Goal: Information Seeking & Learning: Learn about a topic

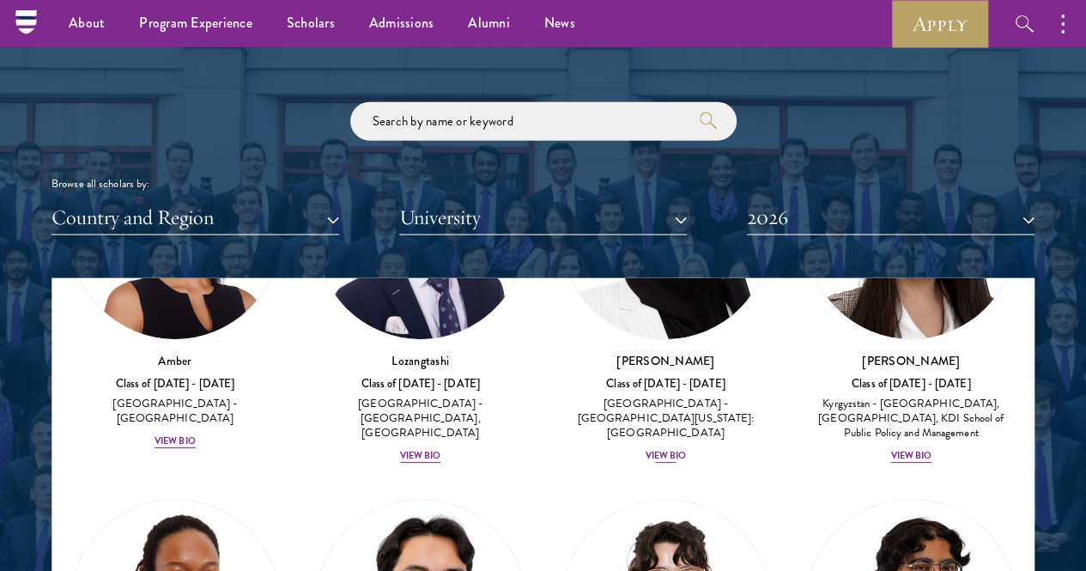
scroll to position [223, 0]
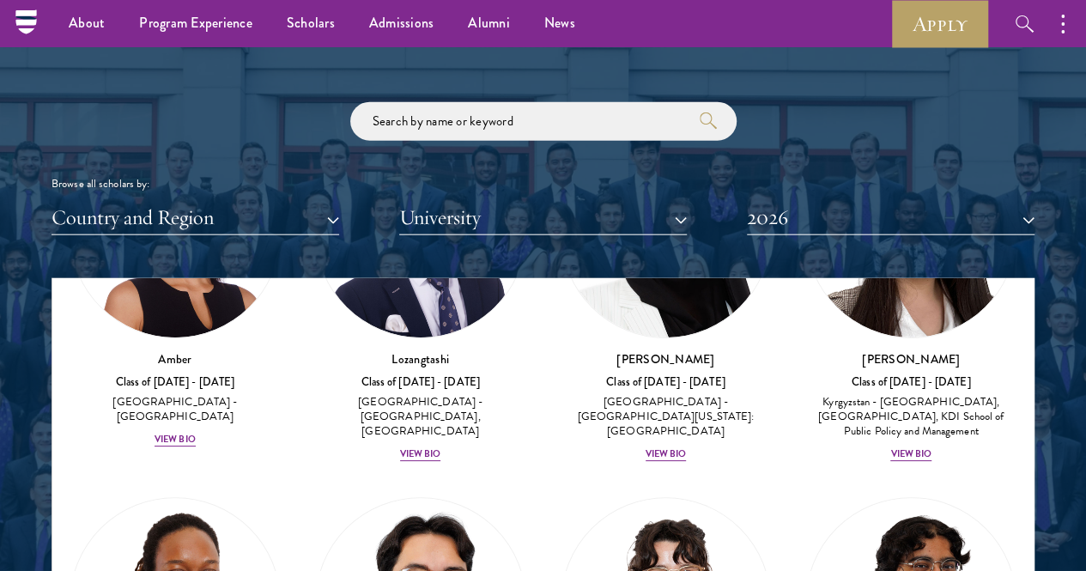
click at [543, 367] on div "Samia Abdi Class of 2025 - 2026 United States of America - University of Minnes…" at bounding box center [666, 294] width 246 height 369
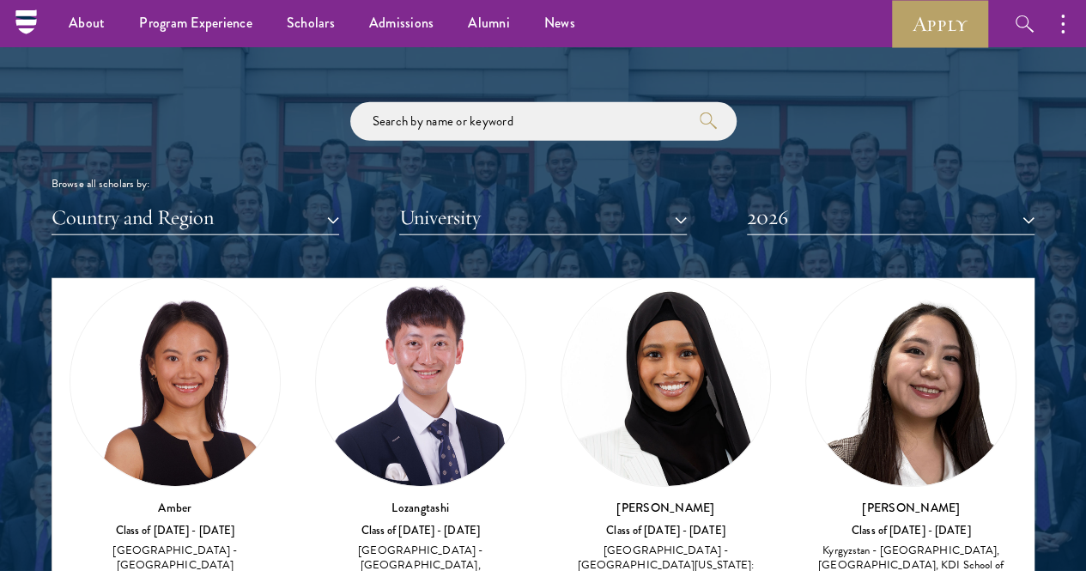
scroll to position [76, 0]
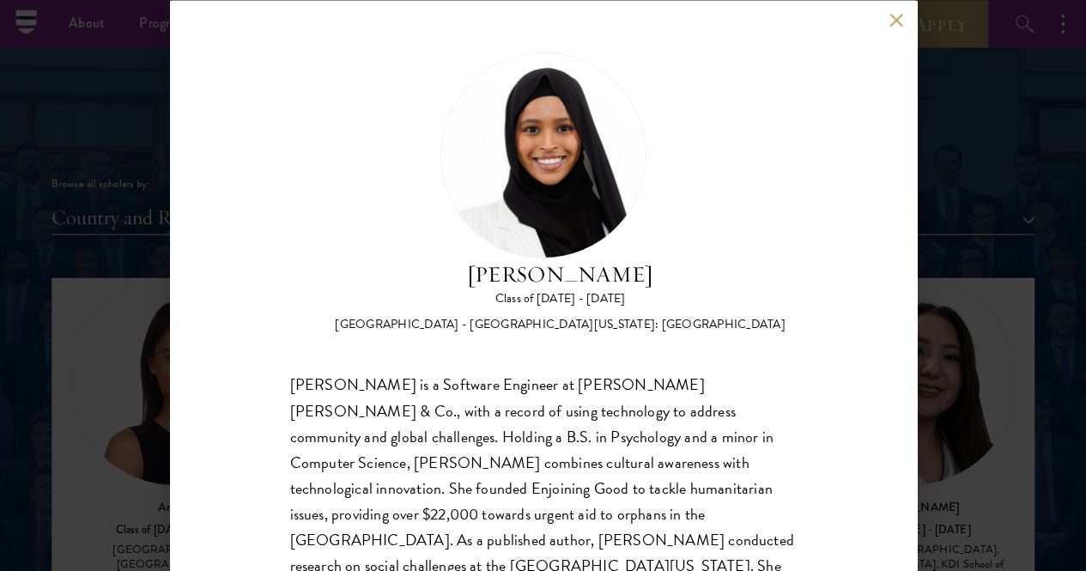
scroll to position [32, 0]
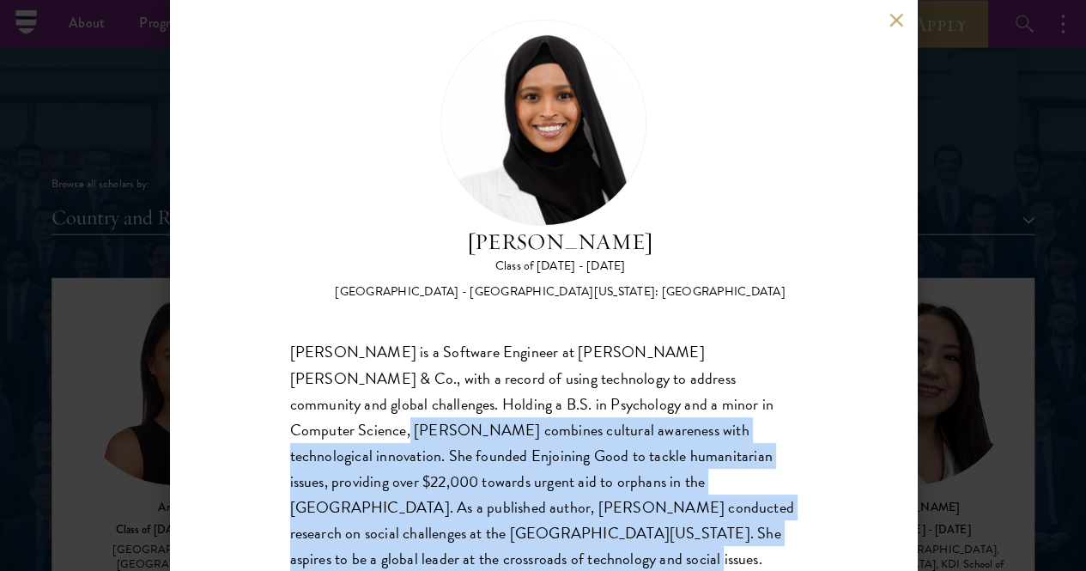
drag, startPoint x: 465, startPoint y: 512, endPoint x: 287, endPoint y: 364, distance: 232.2
click at [287, 364] on div "Samia Abdi Class of 2025 - 2026 United States of America - University of Minnes…" at bounding box center [543, 285] width 747 height 571
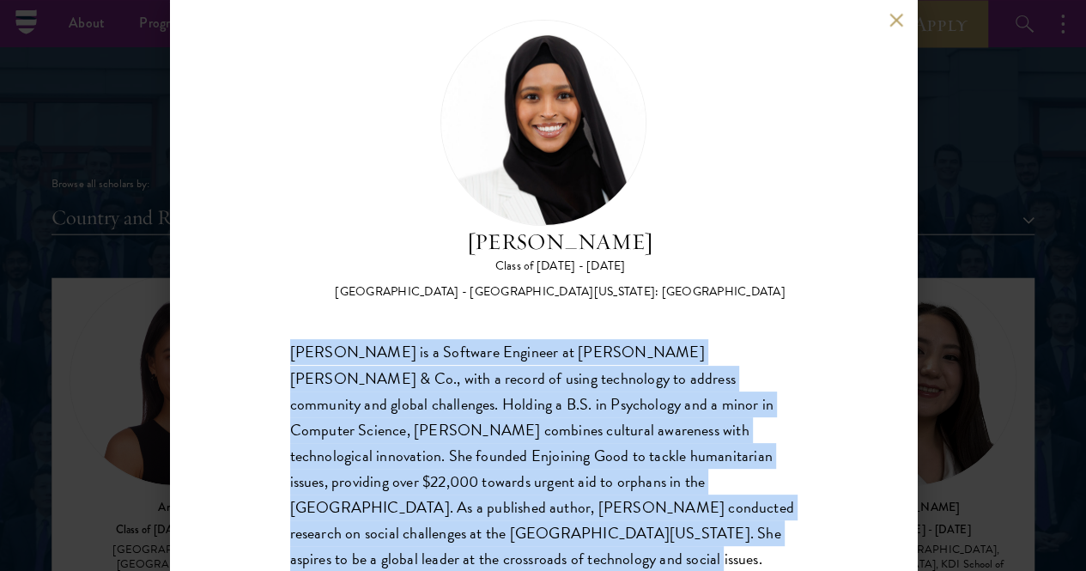
drag, startPoint x: 294, startPoint y: 281, endPoint x: 489, endPoint y: 499, distance: 293.0
click at [489, 499] on div "Samia Abdi is a Software Engineer at JP Morgan Chase & Co., with a record of us…" at bounding box center [543, 469] width 506 height 258
copy div "Samia Abdi is a Software Engineer at JP Morgan Chase & Co., with a record of us…"
click at [891, 21] on button at bounding box center [896, 20] width 15 height 15
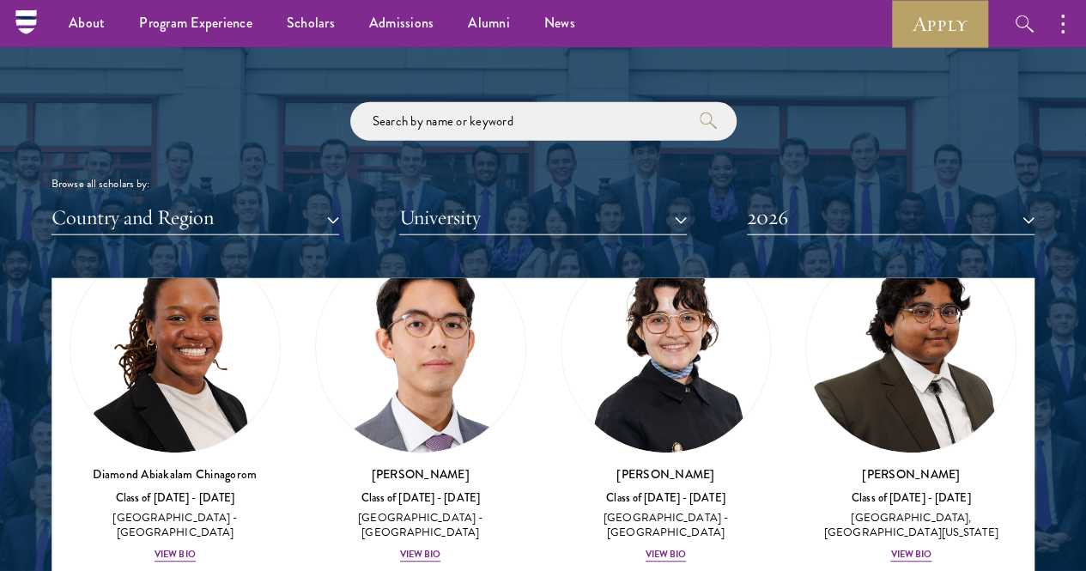
scroll to position [482, 0]
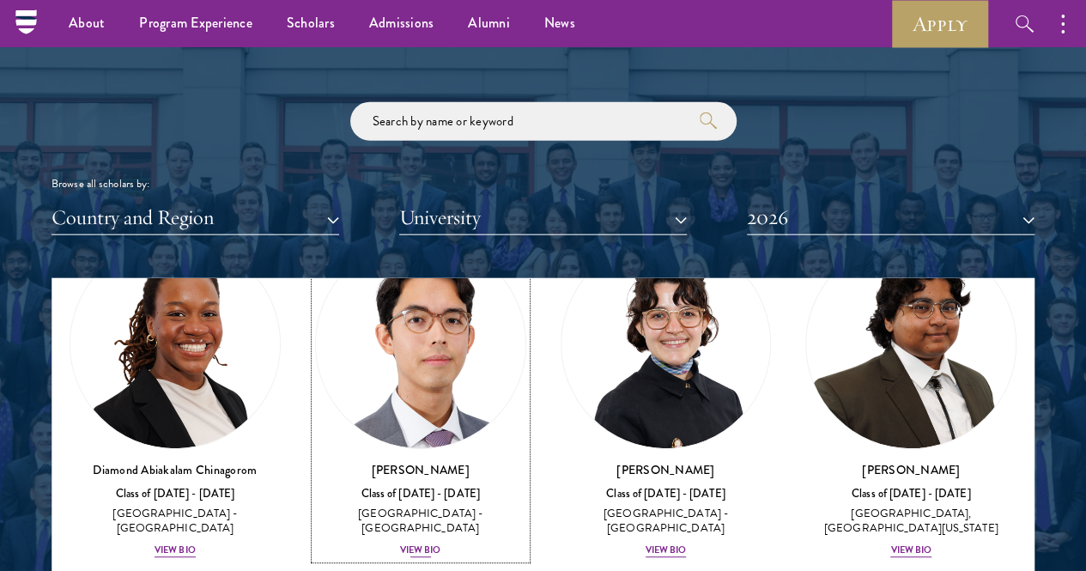
click at [400, 543] on div "View Bio" at bounding box center [420, 550] width 41 height 14
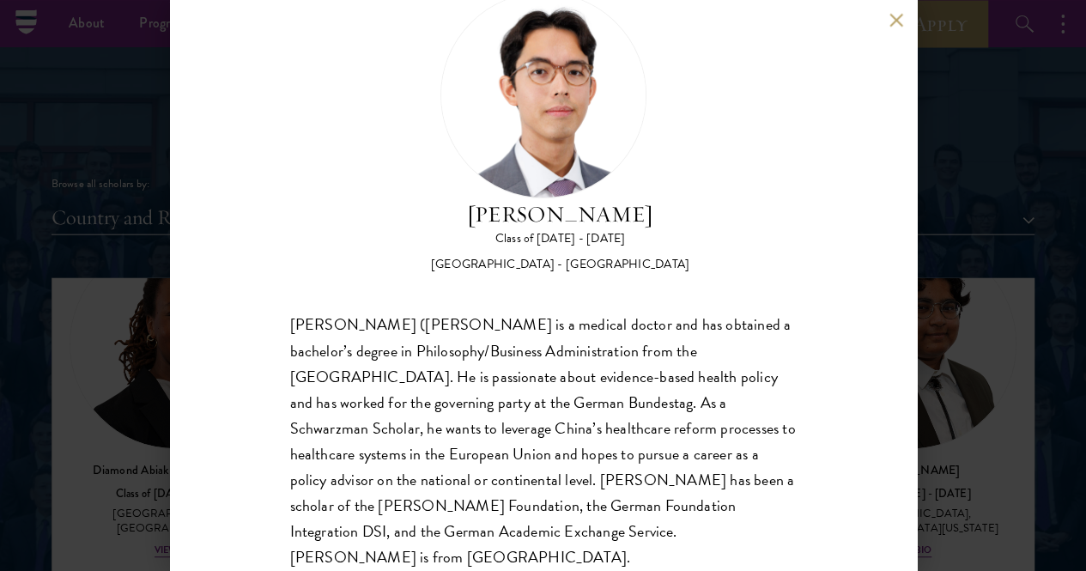
scroll to position [58, 0]
click at [892, 26] on button at bounding box center [896, 20] width 15 height 15
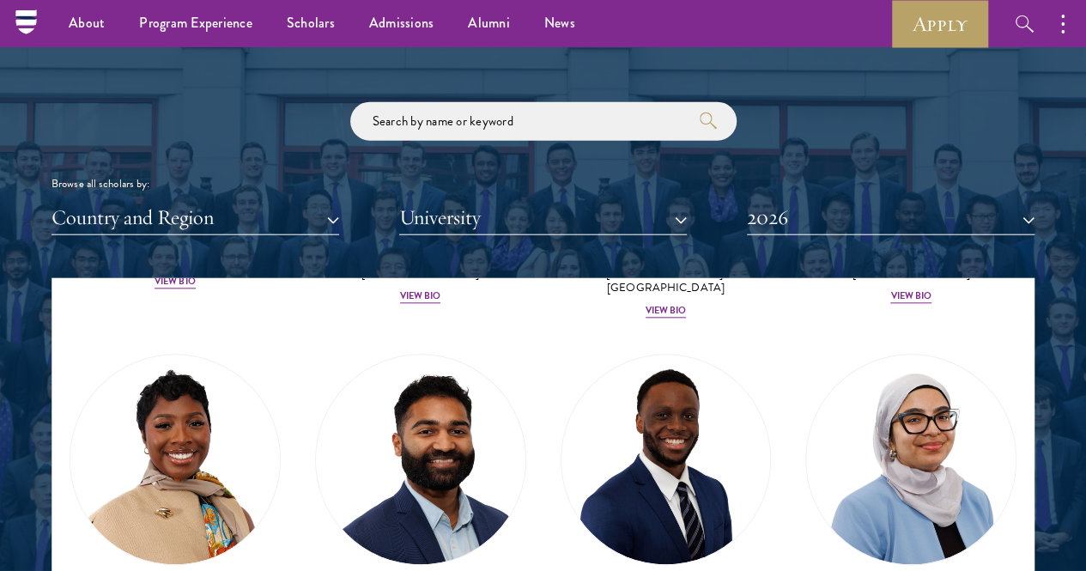
scroll to position [1091, 0]
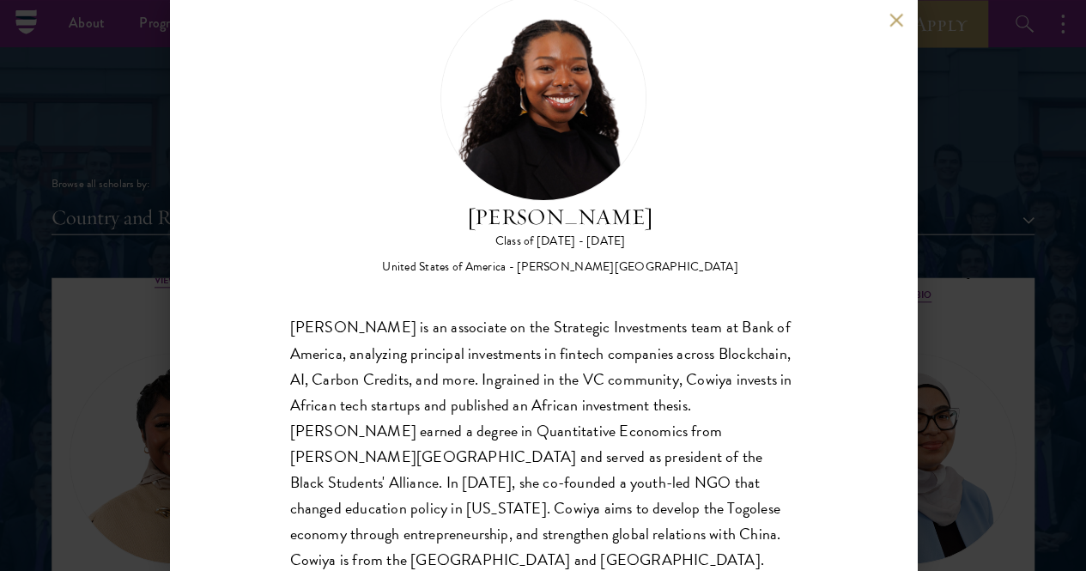
scroll to position [60, 0]
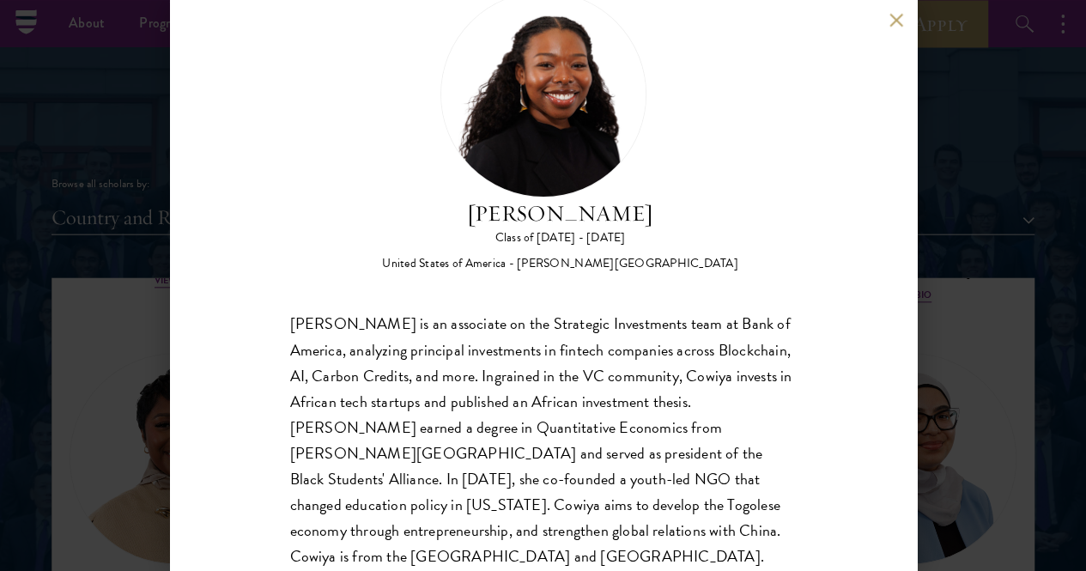
click at [881, 21] on div "Cowiya Arouna Class of 2025 - 2026 United States of America - Smith College Cow…" at bounding box center [543, 285] width 747 height 571
click at [891, 23] on button at bounding box center [896, 20] width 15 height 15
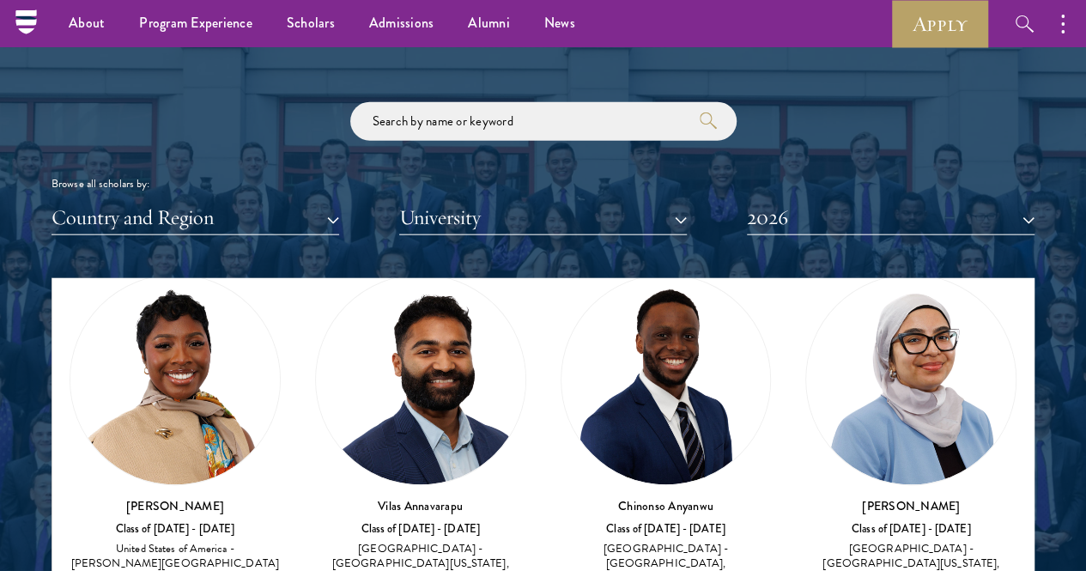
scroll to position [1171, 0]
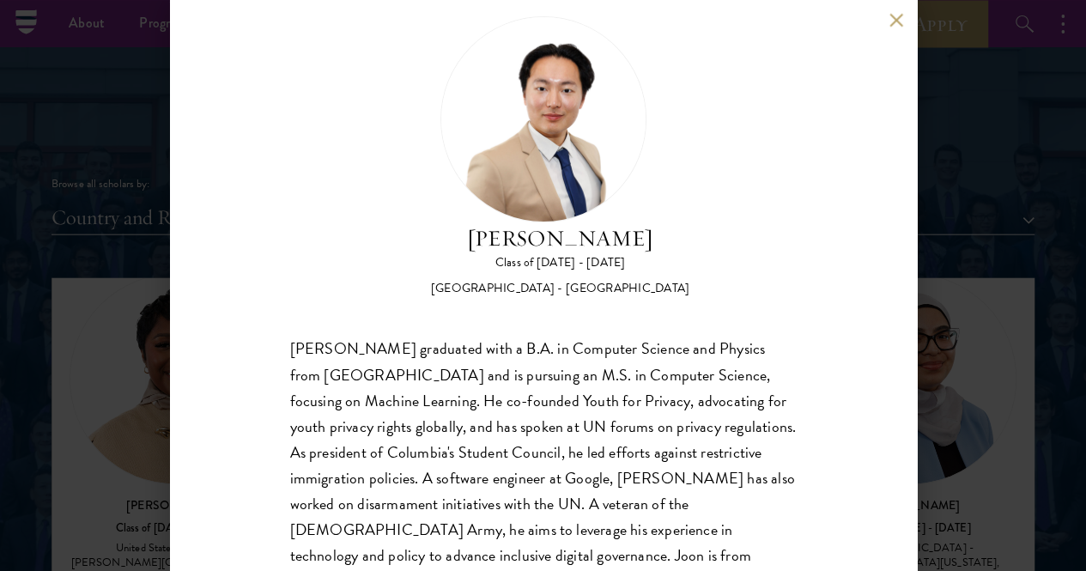
scroll to position [22, 0]
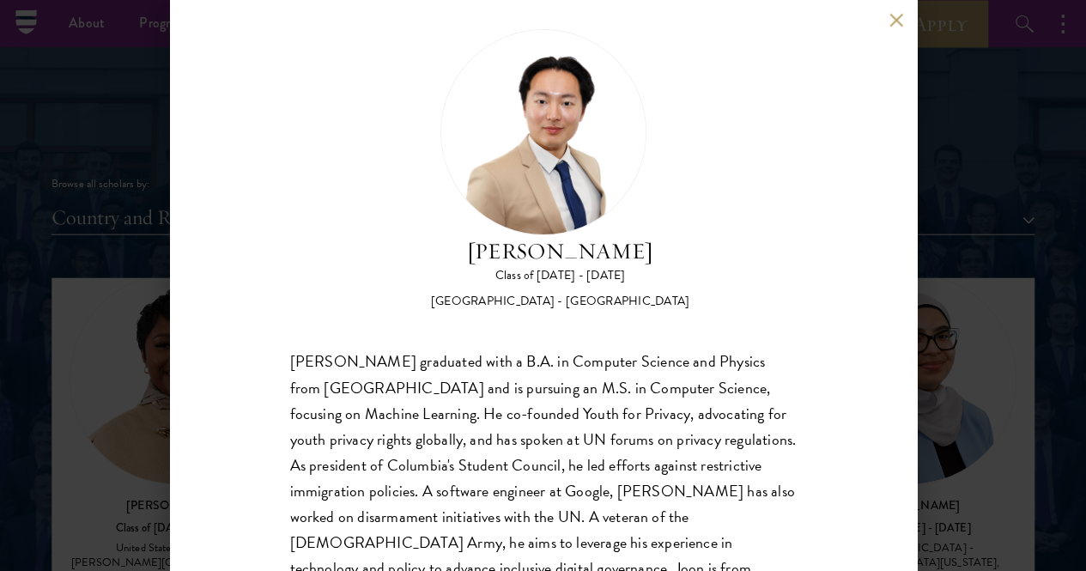
click at [896, 23] on button at bounding box center [896, 20] width 15 height 15
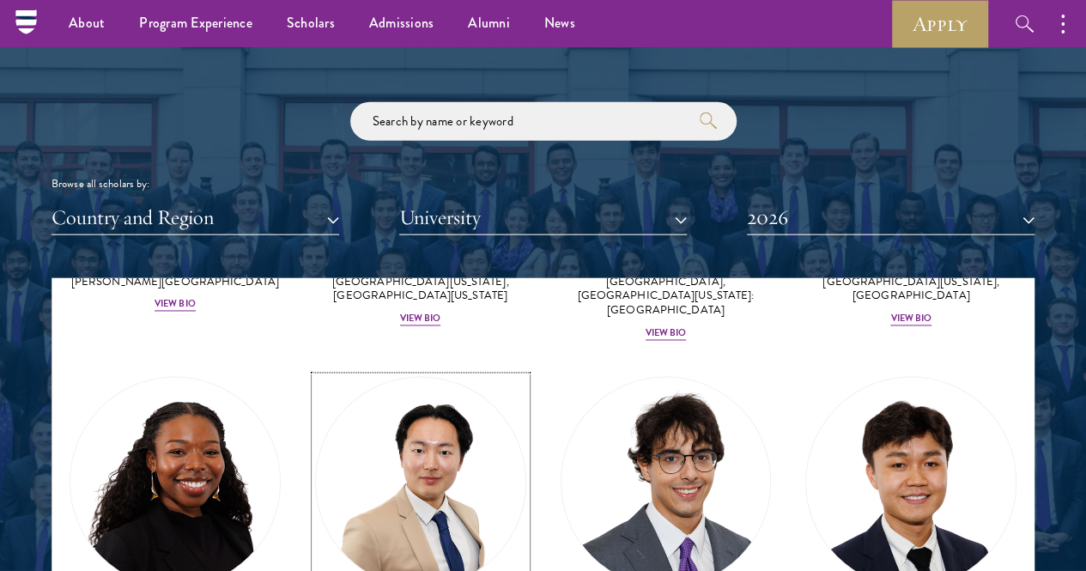
scroll to position [1452, 0]
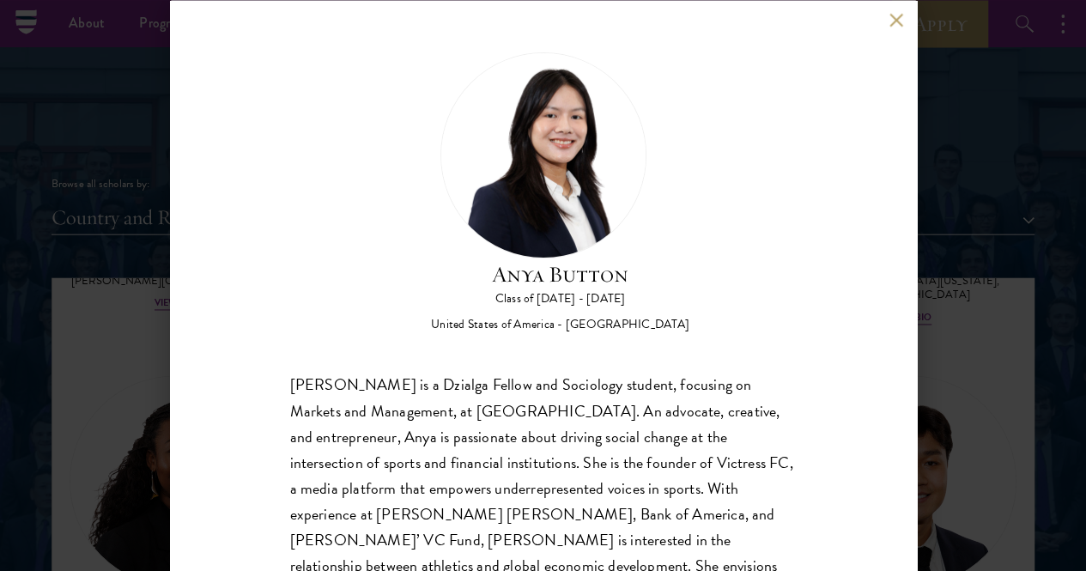
scroll to position [60, 0]
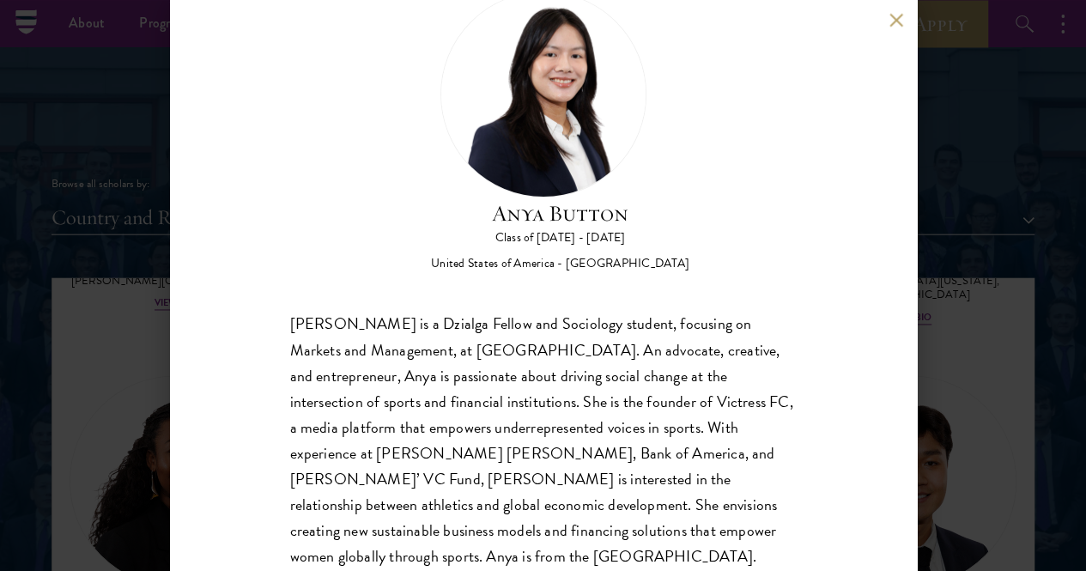
click at [893, 21] on button at bounding box center [896, 20] width 15 height 15
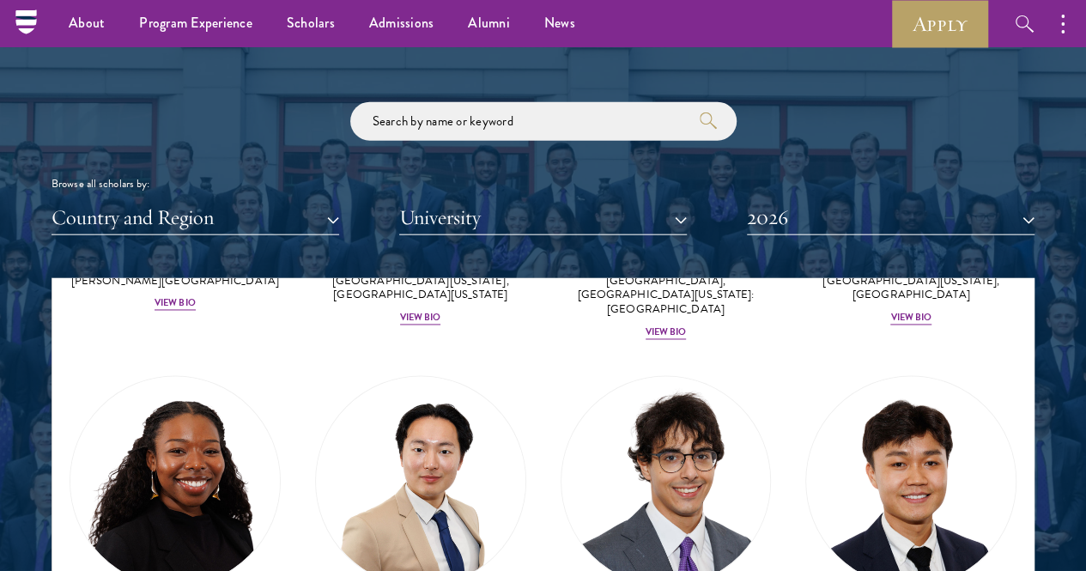
scroll to position [1389, 0]
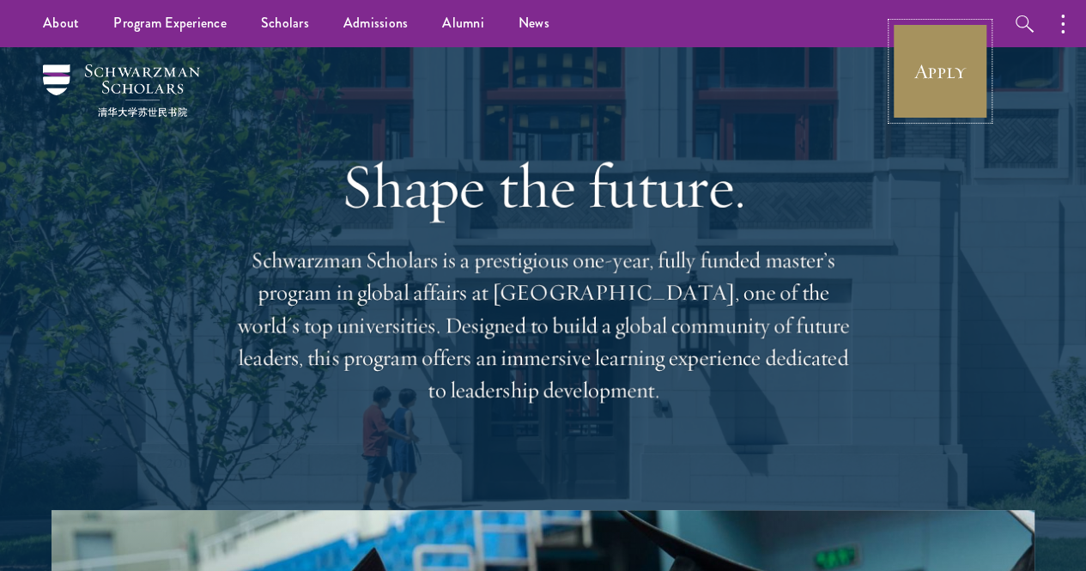
click at [913, 66] on link "Apply" at bounding box center [940, 71] width 96 height 96
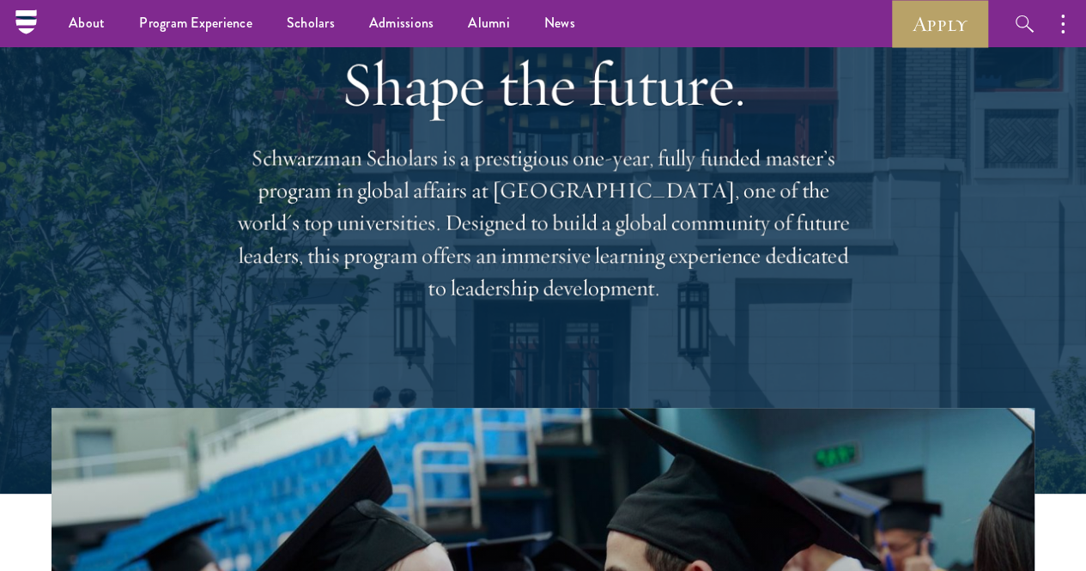
scroll to position [52, 0]
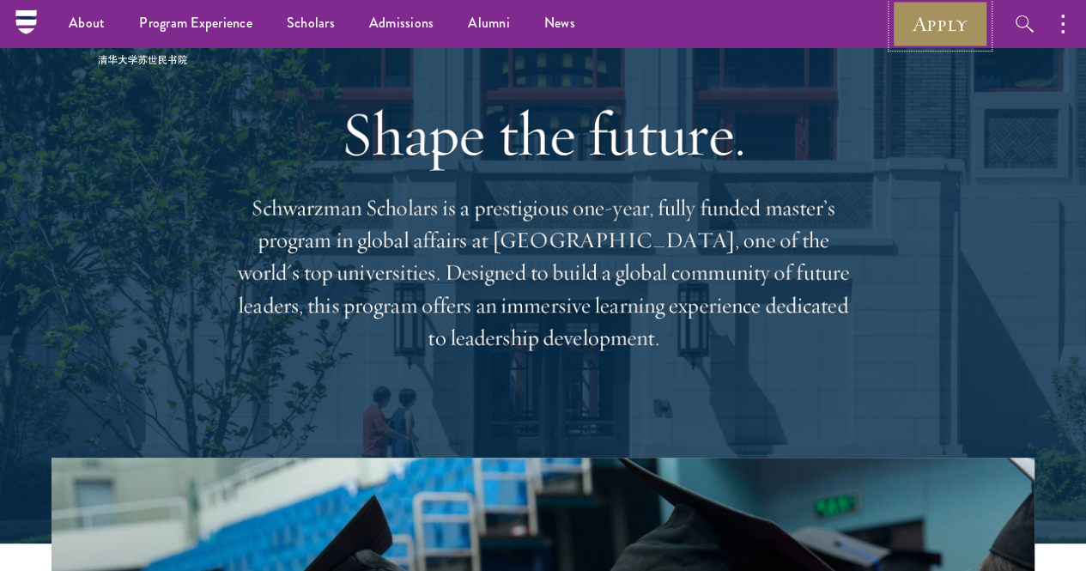
click at [927, 37] on link "Apply" at bounding box center [940, 23] width 96 height 47
